Goal: Find specific page/section: Find specific page/section

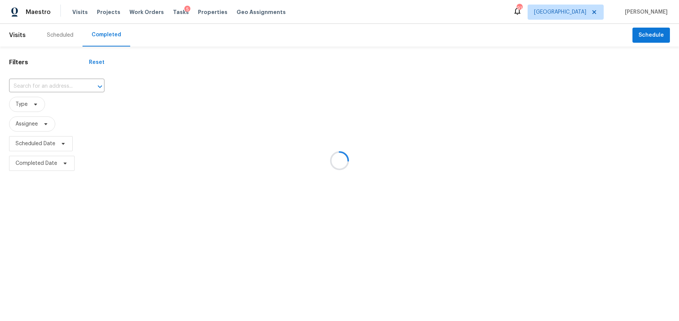
click at [170, 13] on div at bounding box center [339, 160] width 679 height 321
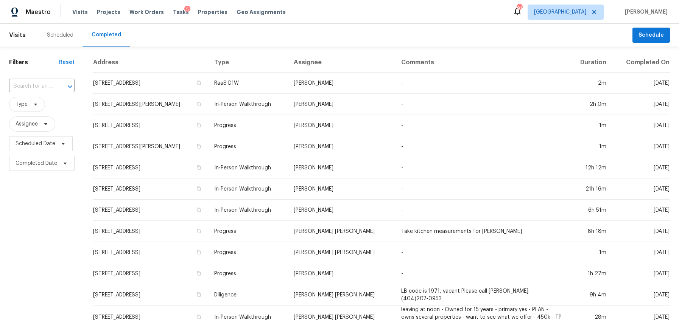
click at [173, 12] on span "Tasks" at bounding box center [181, 11] width 16 height 5
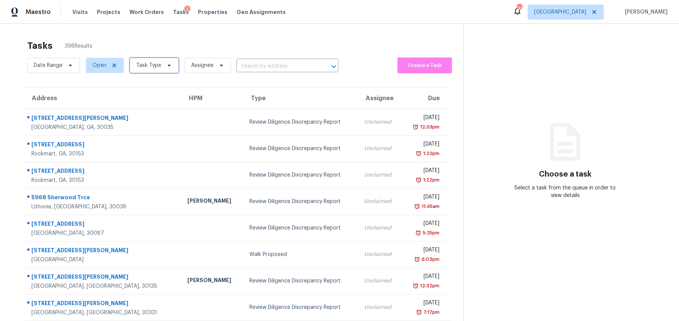
click at [167, 68] on icon at bounding box center [169, 65] width 6 height 6
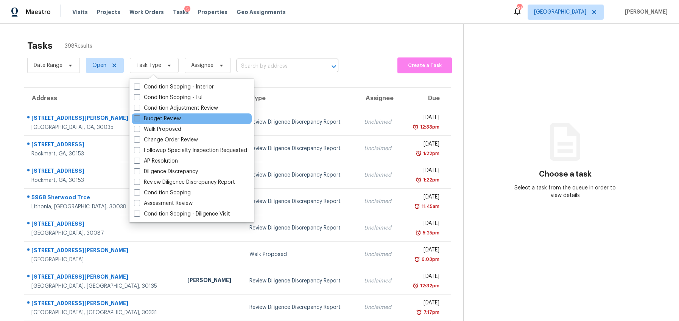
click at [135, 120] on span at bounding box center [137, 118] width 6 height 6
click at [135, 120] on input "Budget Review" at bounding box center [136, 117] width 5 height 5
checkbox input "true"
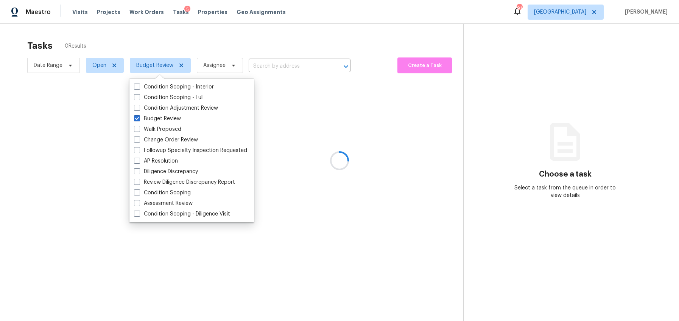
click at [116, 72] on div at bounding box center [339, 160] width 679 height 321
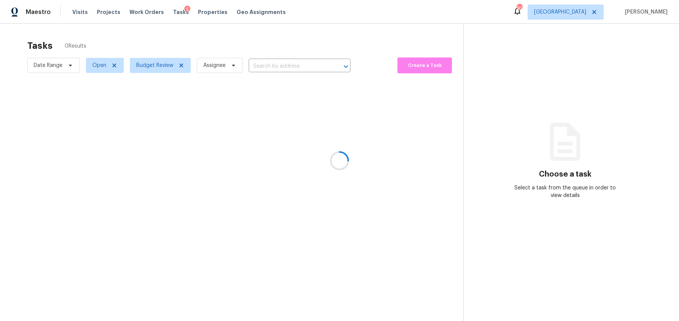
click at [116, 68] on div at bounding box center [339, 160] width 679 height 321
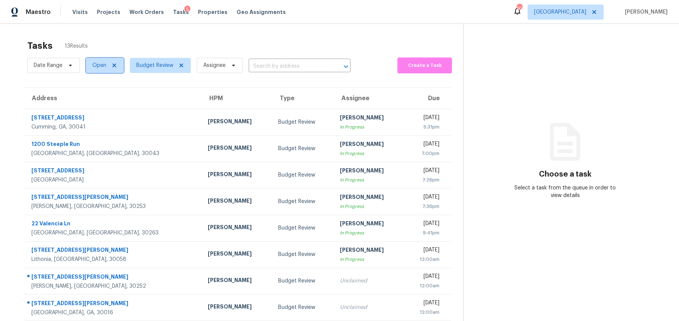
click at [116, 68] on icon at bounding box center [114, 65] width 6 height 6
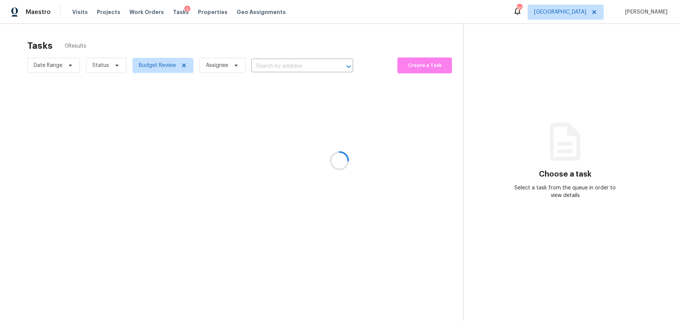
click at [116, 68] on div at bounding box center [339, 160] width 679 height 321
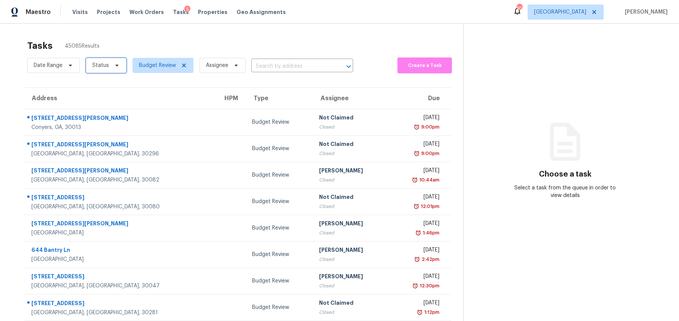
click at [116, 66] on icon at bounding box center [116, 66] width 3 height 2
click at [92, 88] on span at bounding box center [93, 87] width 6 height 6
click at [92, 88] on input "Closed" at bounding box center [92, 85] width 5 height 5
checkbox input "true"
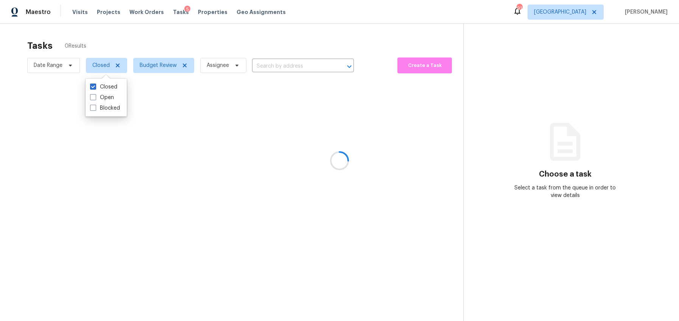
click at [206, 44] on div at bounding box center [339, 160] width 679 height 321
click at [278, 66] on div at bounding box center [339, 160] width 679 height 321
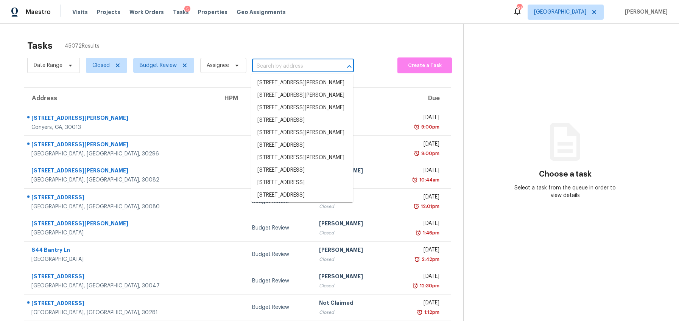
click at [276, 67] on input "text" at bounding box center [292, 67] width 81 height 12
paste input "3385 Continental Dr, Cumming, GA 30041"
type input "3385 Continental Dr, Cumming, GA 30041"
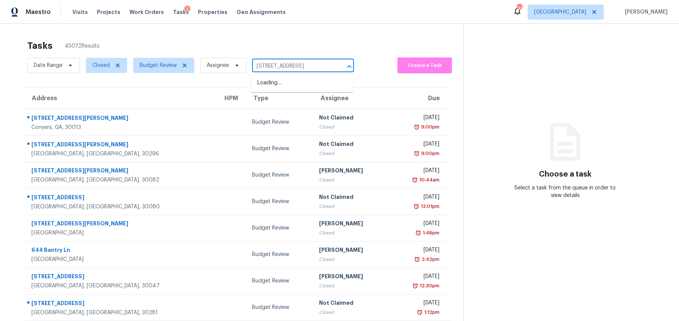
scroll to position [0, 28]
click at [274, 82] on li "3385 Continental Dr, Cumming, GA 30041" at bounding box center [302, 83] width 102 height 12
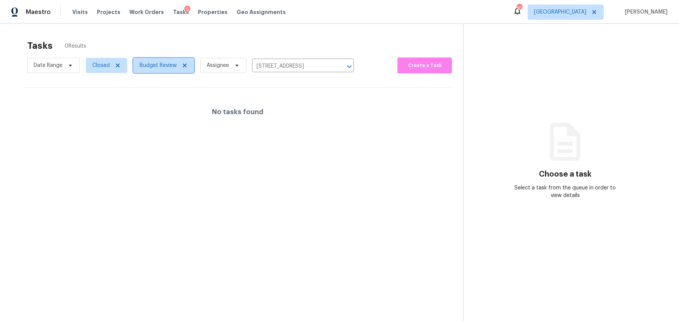
click at [186, 66] on icon at bounding box center [185, 65] width 6 height 6
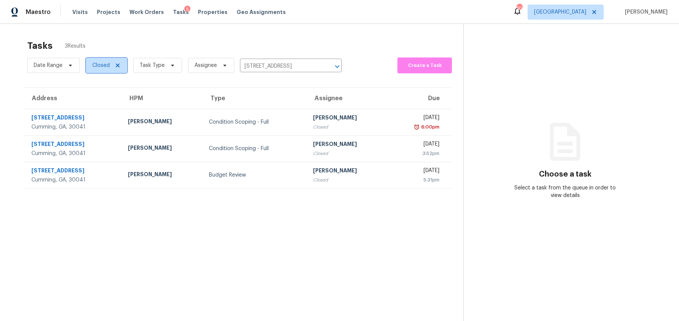
click at [118, 66] on icon at bounding box center [118, 66] width 4 height 4
click at [198, 12] on span "Properties" at bounding box center [213, 12] width 30 height 8
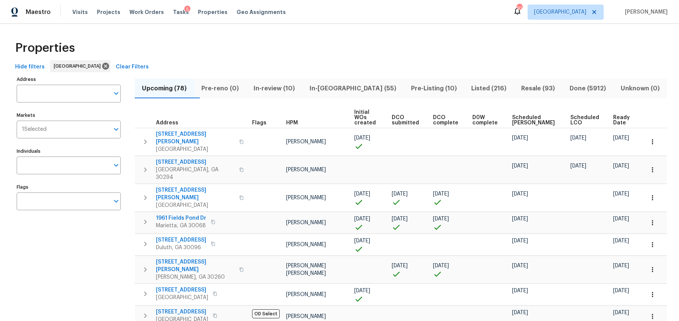
click at [290, 120] on span "HPM" at bounding box center [292, 122] width 12 height 5
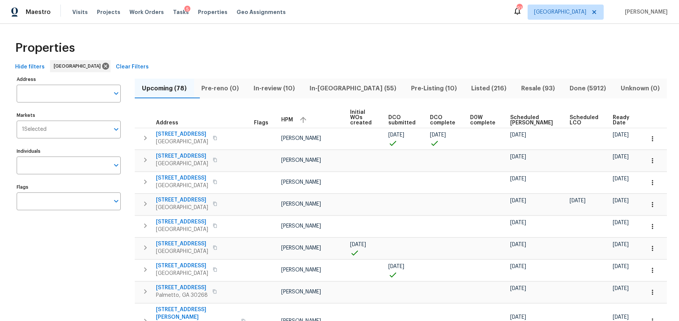
click at [623, 115] on span "Ready Date" at bounding box center [622, 120] width 19 height 11
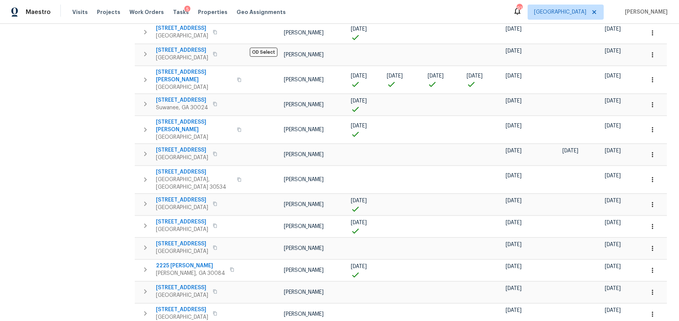
scroll to position [381, 0]
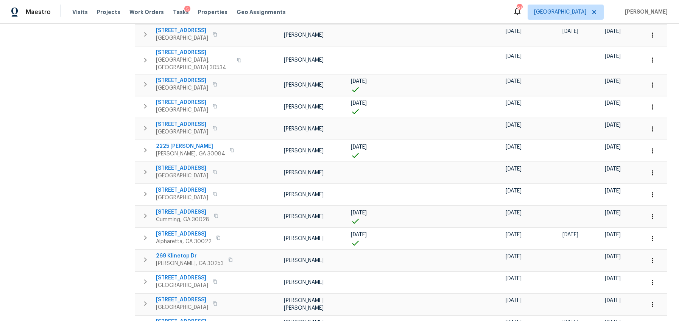
click at [667, 302] on div "Properties Hide filters Atlanta Clear Filters Address Address Markets 1 Selecte…" at bounding box center [339, 5] width 679 height 726
click at [665, 302] on body "Maestro Visits Projects Work Orders Tasks 5 Properties Geo Assignments 91 Atlan…" at bounding box center [339, 160] width 679 height 321
click at [649, 303] on li "100" at bounding box center [655, 301] width 35 height 23
type input "100"
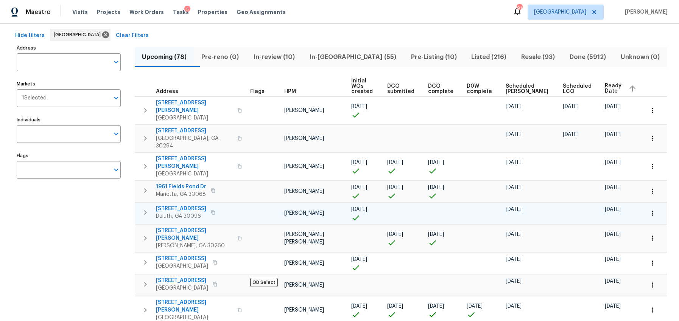
scroll to position [32, 0]
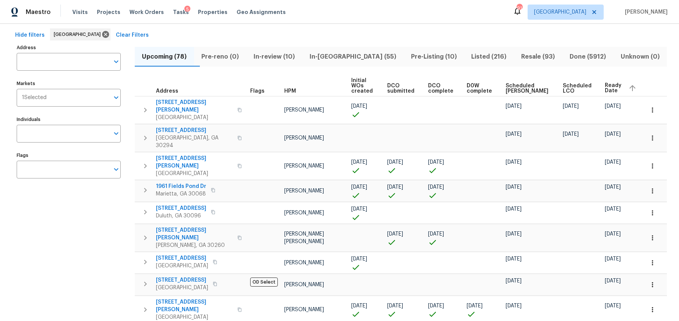
click at [293, 89] on span "HPM" at bounding box center [290, 91] width 12 height 5
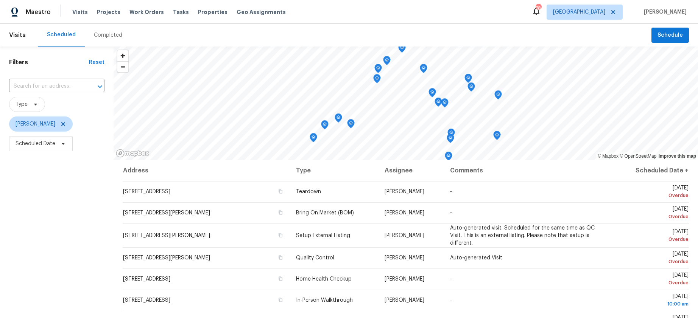
scroll to position [97, 0]
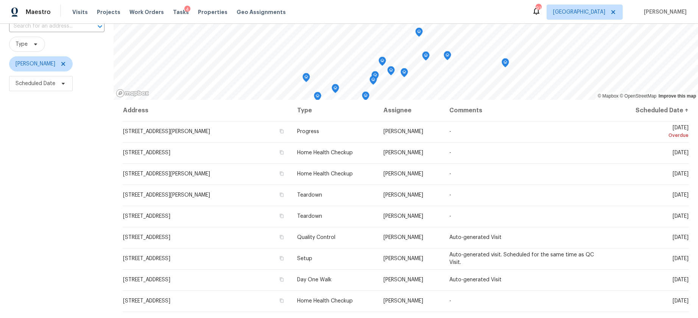
scroll to position [59, 0]
